Goal: Obtain resource: Download file/media

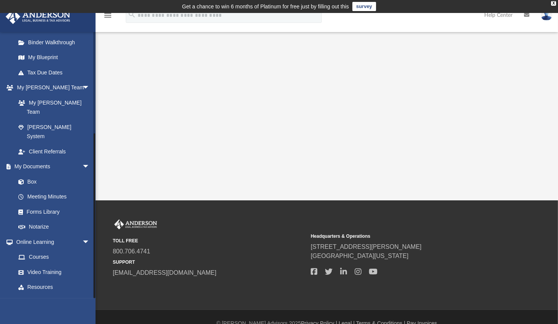
scroll to position [159, 0]
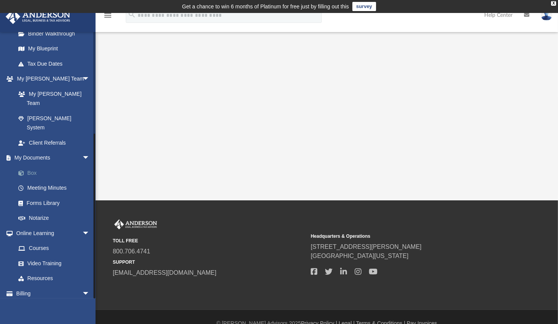
click at [31, 165] on link "Box" at bounding box center [56, 172] width 91 height 15
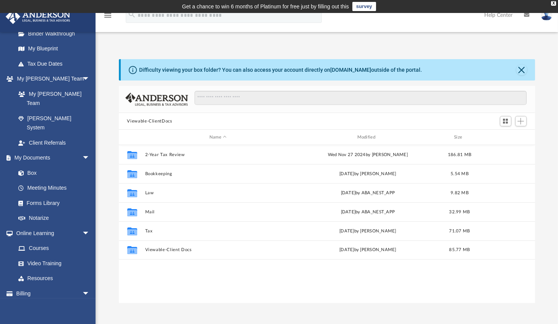
scroll to position [168, 410]
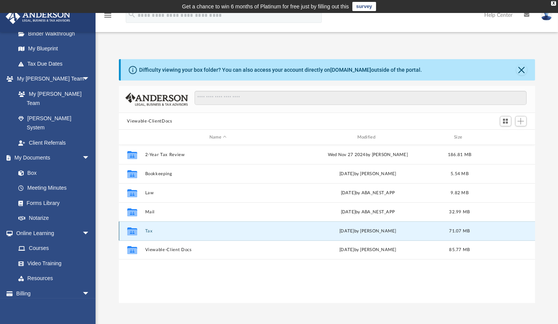
click at [151, 231] on button "Tax" at bounding box center [218, 231] width 146 height 5
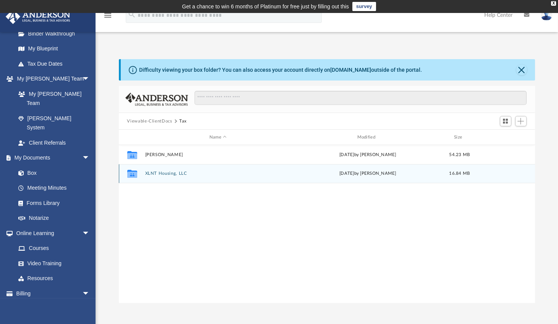
click at [167, 173] on button "XLNT Housing, LLC" at bounding box center [218, 173] width 146 height 5
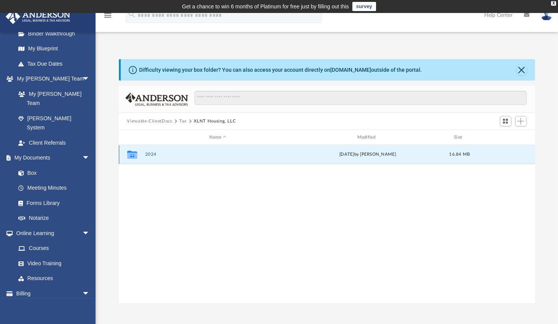
click at [151, 154] on button "2024" at bounding box center [218, 154] width 146 height 5
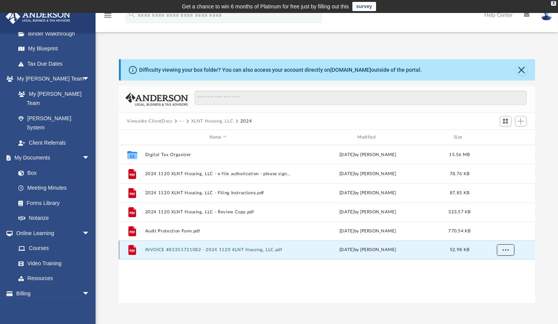
click at [504, 250] on span "More options" at bounding box center [505, 250] width 6 height 4
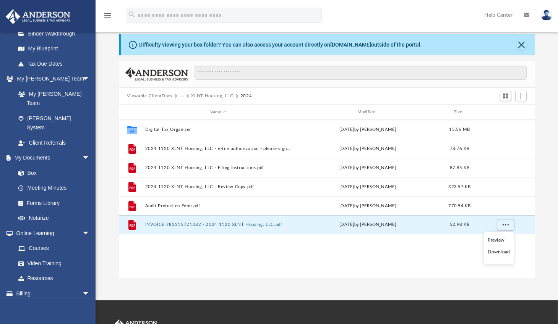
scroll to position [44, 0]
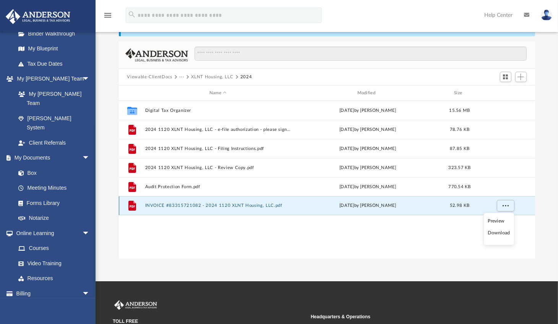
click at [200, 206] on button "INVOICE #83315721082 - 2024 1120 XLNT Housing, LLC.pdf" at bounding box center [218, 205] width 146 height 5
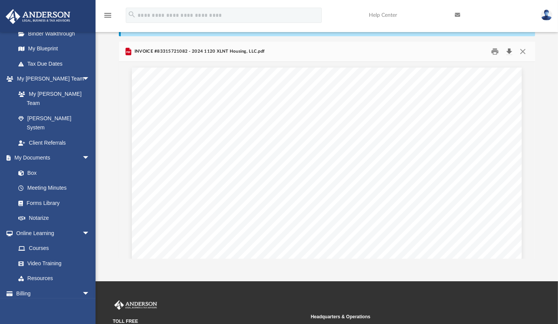
click at [510, 50] on button "Download" at bounding box center [509, 52] width 14 height 12
click at [543, 166] on div "Difficulty viewing your box folder? You can also access your account directly o…" at bounding box center [327, 137] width 462 height 244
click at [521, 51] on button "Close" at bounding box center [523, 52] width 14 height 12
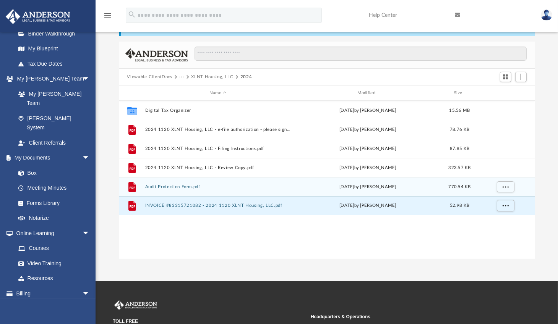
click at [186, 183] on div "File Audit Protection Form.pdf [DATE] by [PERSON_NAME] 770.54 KB" at bounding box center [327, 186] width 416 height 19
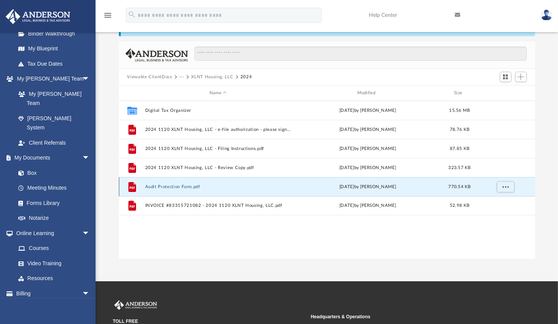
click at [192, 186] on button "Audit Protection Form.pdf" at bounding box center [218, 187] width 146 height 5
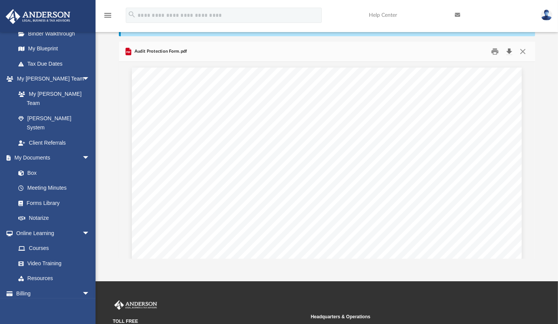
click at [511, 50] on button "Download" at bounding box center [509, 52] width 14 height 12
click at [551, 119] on div "Difficulty viewing your box folder? You can also access your account directly o…" at bounding box center [327, 137] width 462 height 244
click at [522, 49] on button "Close" at bounding box center [523, 52] width 14 height 12
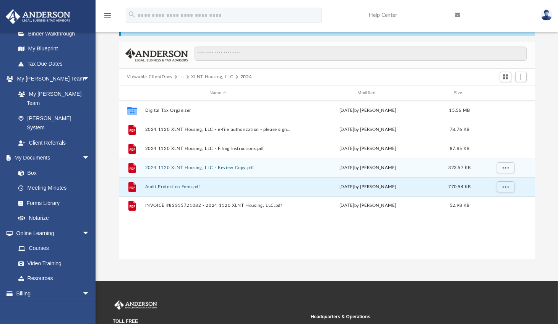
click at [201, 166] on button "2024 1120 XLNT Housing, LLC - Review Copy.pdf" at bounding box center [218, 167] width 146 height 5
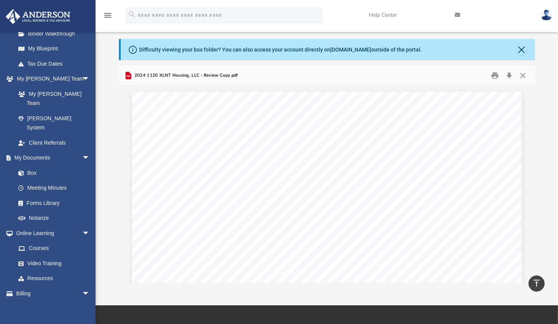
scroll to position [0, 0]
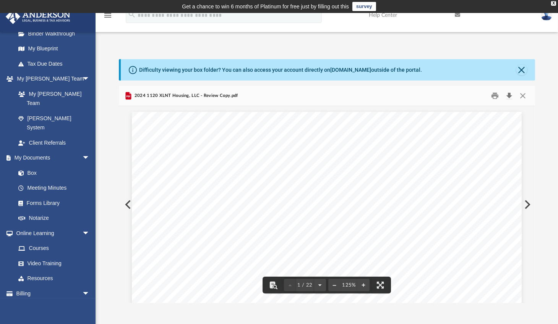
click at [509, 95] on button "Download" at bounding box center [509, 96] width 14 height 12
click at [548, 169] on div "Difficulty viewing your box folder? You can also access your account directly o…" at bounding box center [327, 181] width 462 height 244
click at [521, 95] on button "Close" at bounding box center [523, 96] width 14 height 12
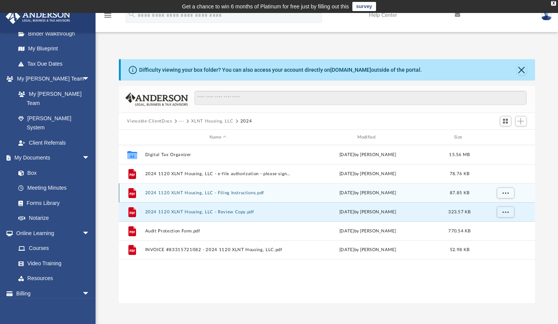
click at [215, 193] on button "2024 1120 XLNT Housing, LLC - Filing Instructions.pdf" at bounding box center [218, 193] width 146 height 5
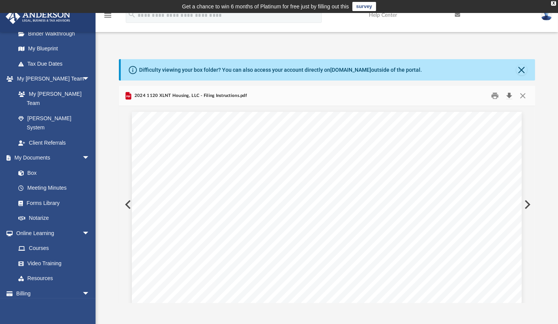
click at [509, 95] on button "Download" at bounding box center [509, 96] width 14 height 12
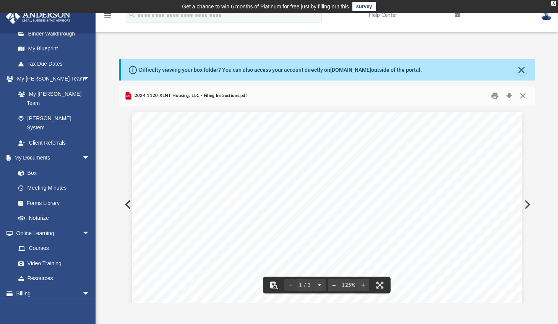
click at [547, 195] on div "Difficulty viewing your box folder? You can also access your account directly o…" at bounding box center [327, 181] width 462 height 244
click at [523, 95] on button "Close" at bounding box center [523, 96] width 14 height 12
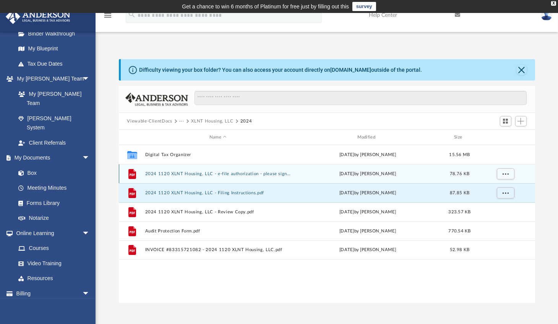
click at [219, 173] on button "2024 1120 XLNT Housing, LLC - e-file authorization - please sign.pdf" at bounding box center [218, 174] width 146 height 5
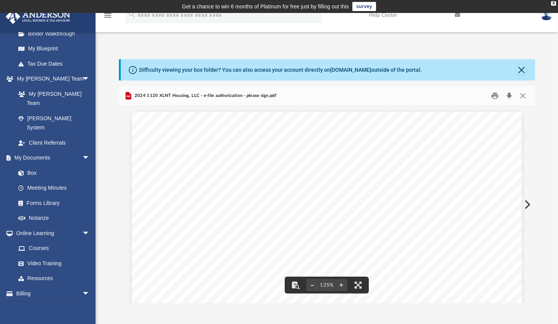
click at [509, 96] on button "Download" at bounding box center [509, 96] width 14 height 12
click at [545, 154] on div "Difficulty viewing your box folder? You can also access your account directly o…" at bounding box center [327, 181] width 462 height 244
click at [523, 96] on button "Close" at bounding box center [523, 96] width 14 height 12
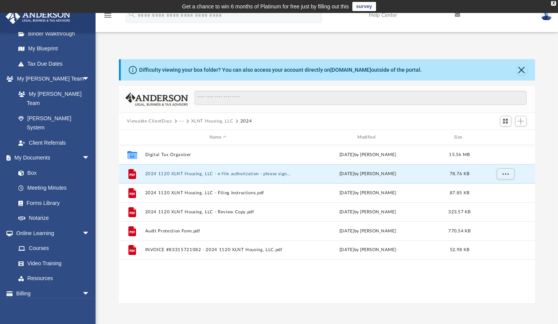
click at [180, 121] on button "···" at bounding box center [181, 121] width 5 height 7
click at [213, 122] on button "XLNT Housing, LLC" at bounding box center [212, 121] width 42 height 7
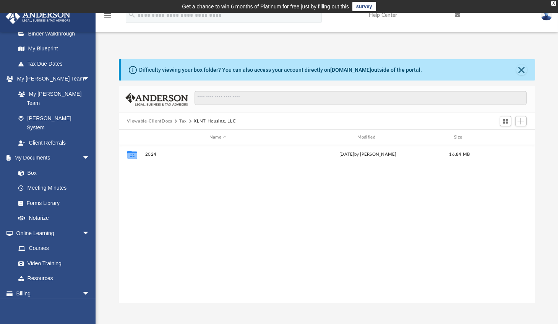
click at [182, 120] on button "Tax" at bounding box center [183, 121] width 8 height 7
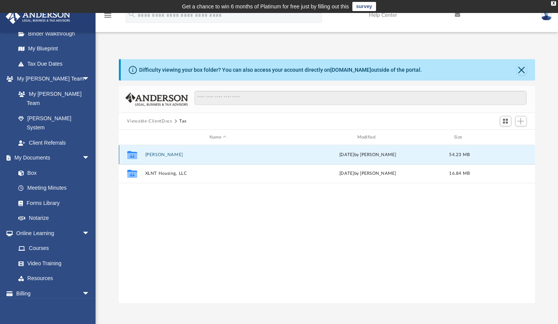
click at [159, 153] on button "[PERSON_NAME]" at bounding box center [218, 154] width 146 height 5
click at [154, 154] on button "2024" at bounding box center [218, 154] width 146 height 5
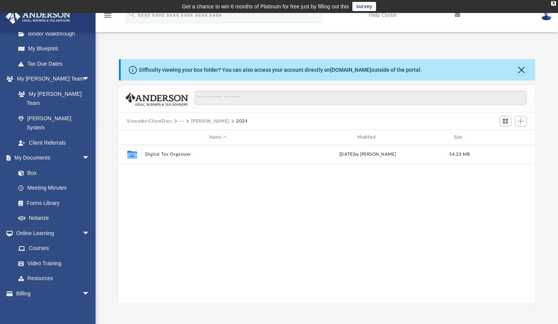
click at [206, 120] on button "[PERSON_NAME]" at bounding box center [210, 121] width 38 height 7
click at [182, 121] on button "Tax" at bounding box center [183, 121] width 8 height 7
click at [164, 121] on button "Viewable-ClientDocs" at bounding box center [149, 121] width 45 height 7
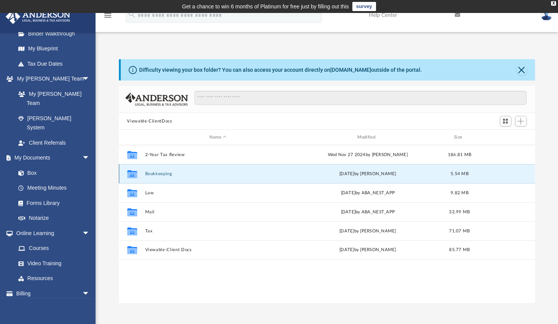
click at [156, 174] on button "Bookkeeping" at bounding box center [218, 174] width 146 height 5
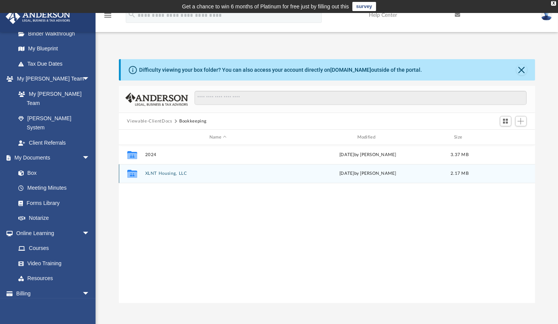
click at [156, 174] on button "XLNT Housing, LLC" at bounding box center [218, 173] width 146 height 5
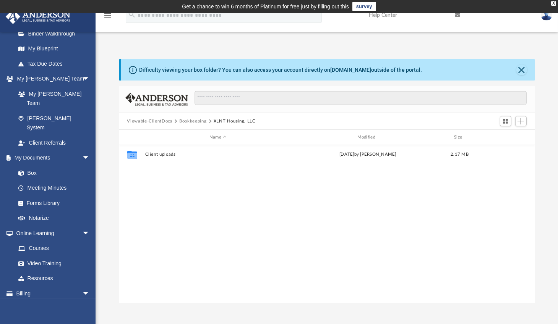
click at [108, 160] on div "Difficulty viewing your box folder? You can also access your account directly o…" at bounding box center [327, 181] width 462 height 244
